Goal: Browse casually: Explore the website without a specific task or goal

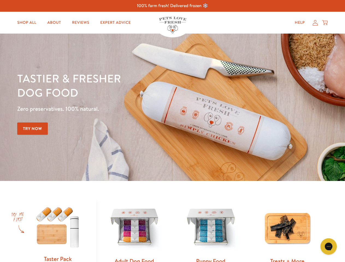
click at [172, 131] on div "Tastier & fresher dog food Zero preservatives. 100% natural. Try Now" at bounding box center [120, 107] width 207 height 72
click at [329, 247] on icon "Gorgias live chat" at bounding box center [328, 246] width 5 height 5
